Goal: Find specific fact: Find specific fact

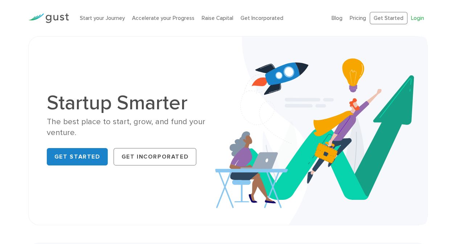
click at [416, 19] on link "Login" at bounding box center [417, 18] width 13 height 7
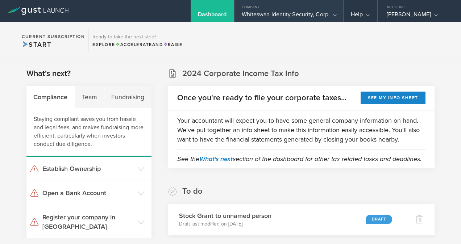
click at [307, 14] on div "Whiteswan Identity Security, Corp." at bounding box center [289, 16] width 94 height 11
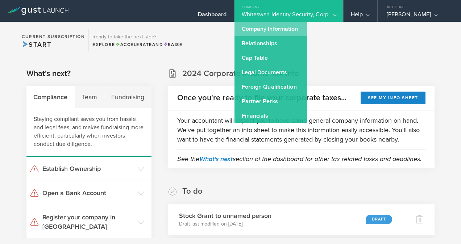
click at [276, 35] on link "Company Information" at bounding box center [271, 29] width 73 height 15
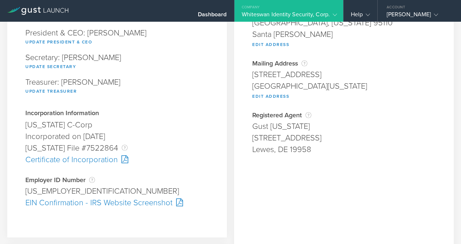
scroll to position [115, 0]
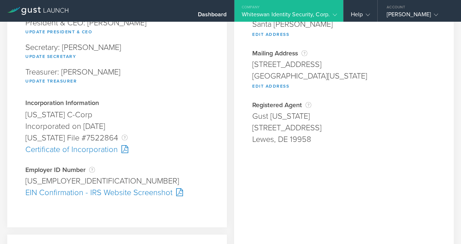
click at [51, 180] on div "[US_EMPLOYER_IDENTIFICATION_NUMBER]" at bounding box center [116, 181] width 183 height 12
copy div "1981482"
